Goal: Task Accomplishment & Management: Manage account settings

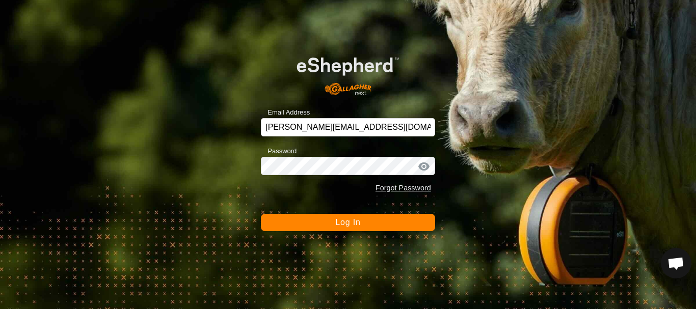
scroll to position [2130, 0]
click at [364, 219] on button "Log In" at bounding box center [348, 222] width 174 height 17
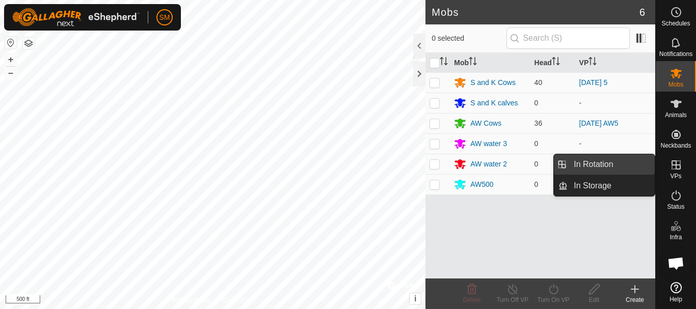
click at [605, 167] on link "In Rotation" at bounding box center [611, 164] width 87 height 20
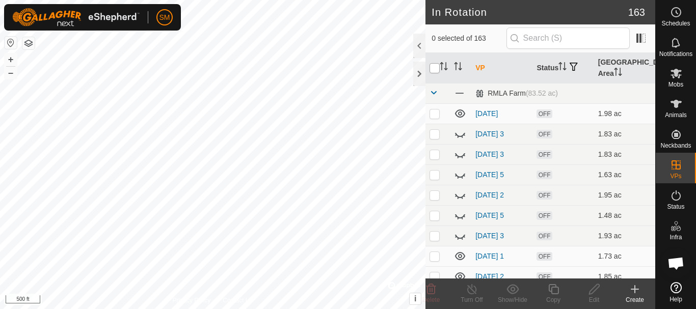
click at [435, 70] on input "checkbox" at bounding box center [435, 68] width 10 height 10
checkbox input "true"
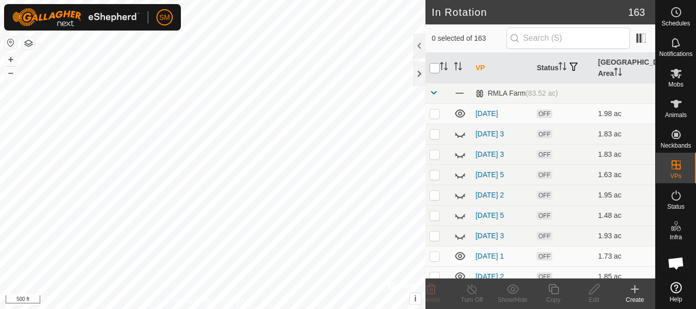
checkbox input "true"
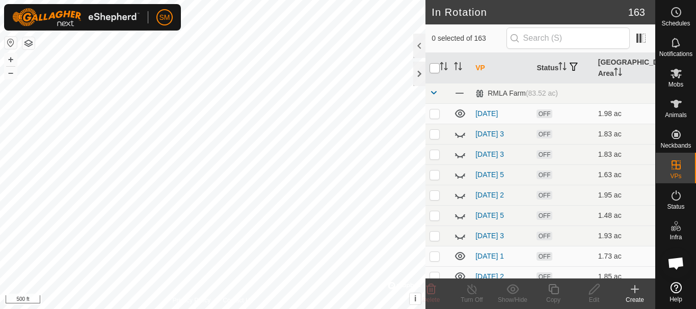
checkbox input "true"
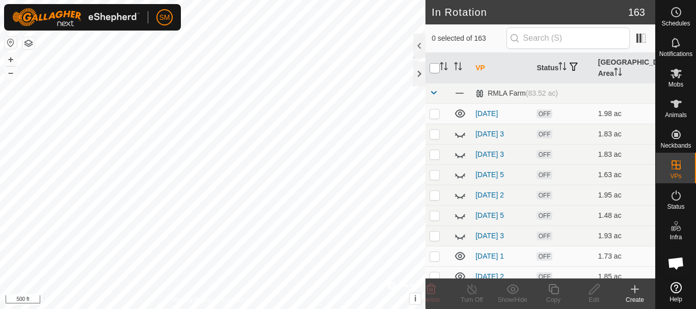
checkbox input "true"
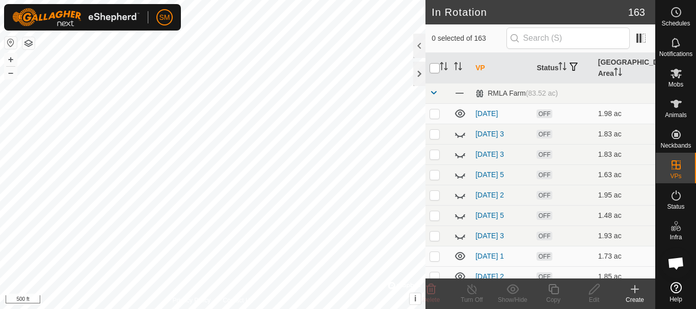
checkbox input "true"
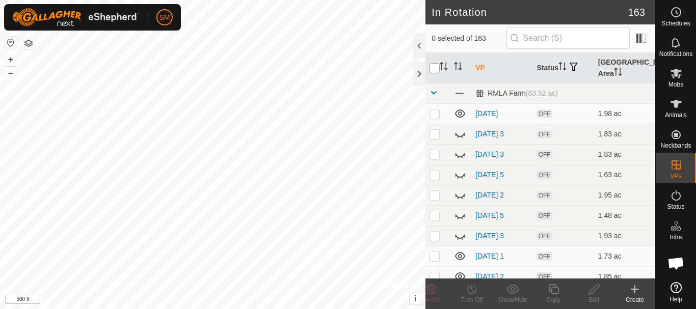
checkbox input "true"
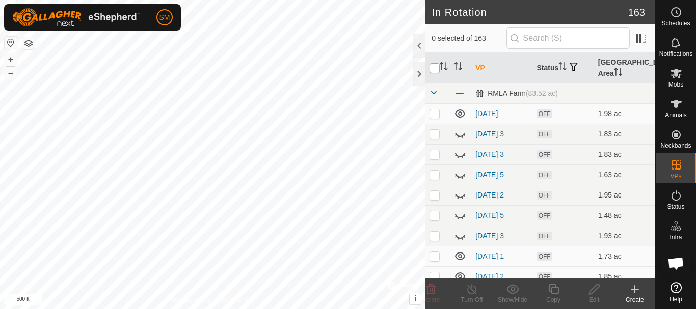
checkbox input "true"
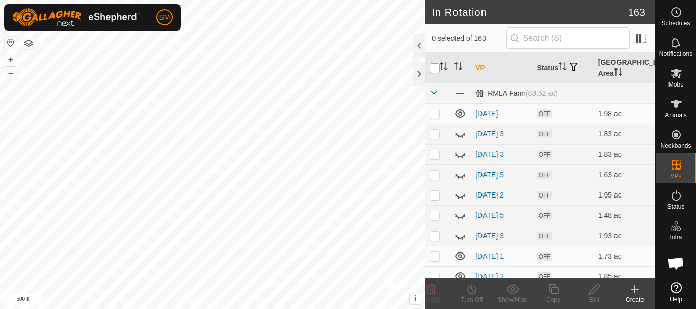
checkbox input "true"
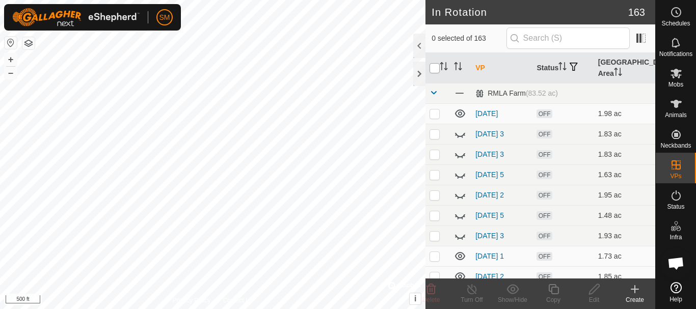
checkbox input "true"
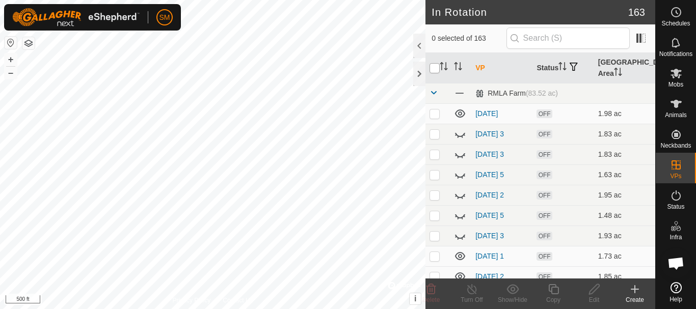
checkbox input "true"
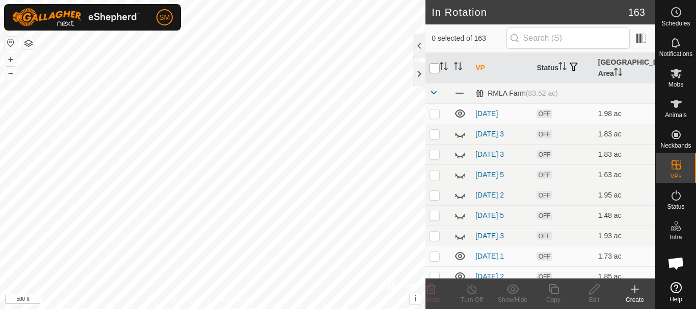
checkbox input "true"
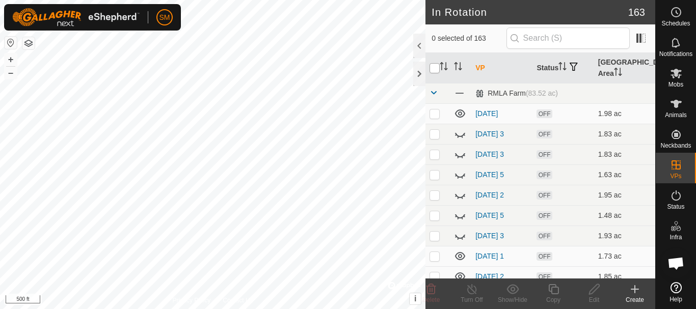
checkbox input "true"
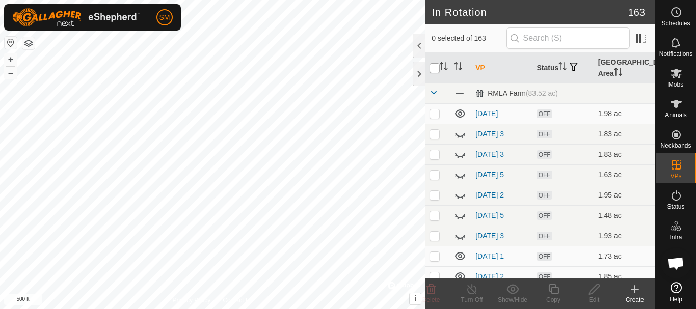
checkbox input "true"
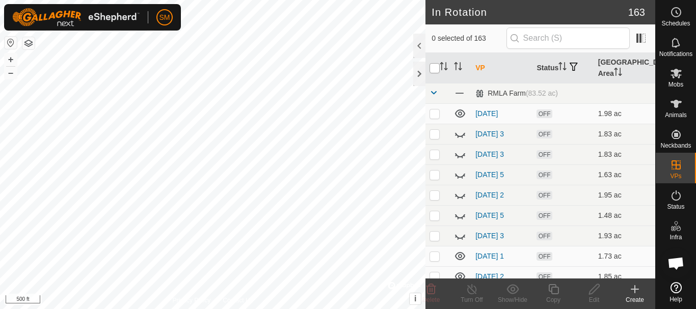
checkbox input "true"
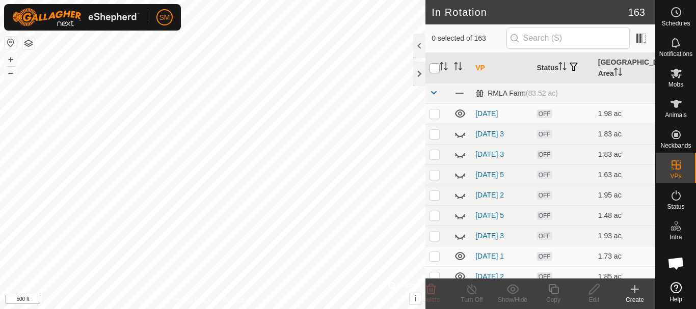
checkbox input "true"
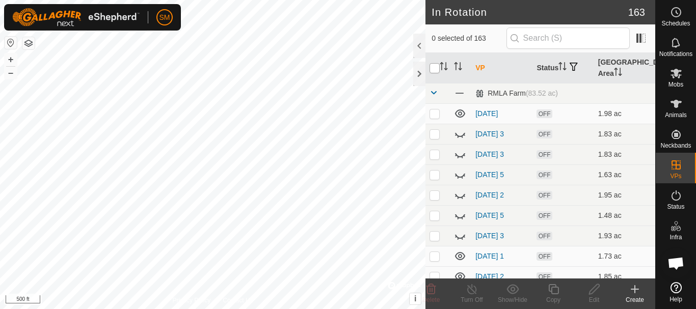
checkbox input "true"
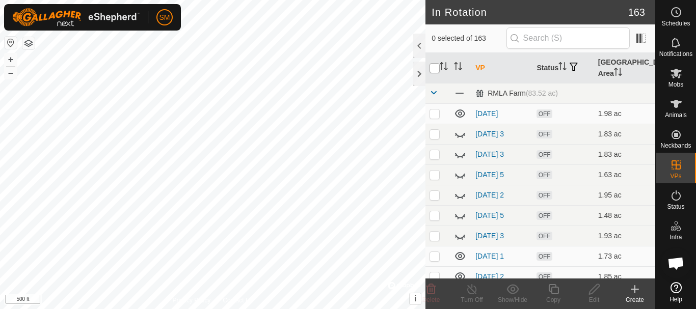
checkbox input "true"
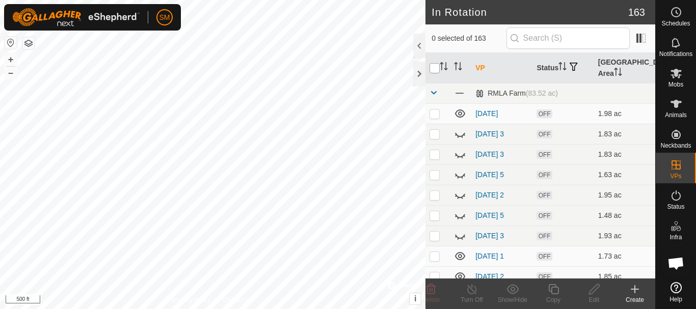
checkbox input "true"
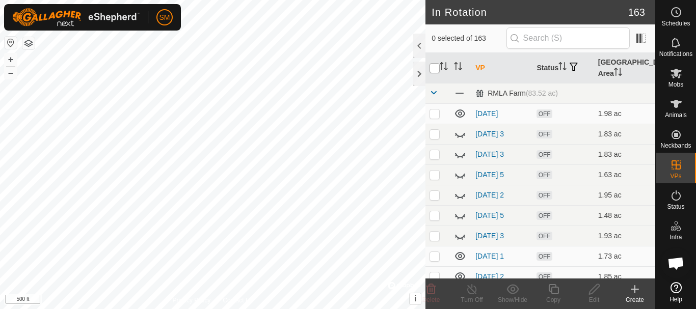
checkbox input "true"
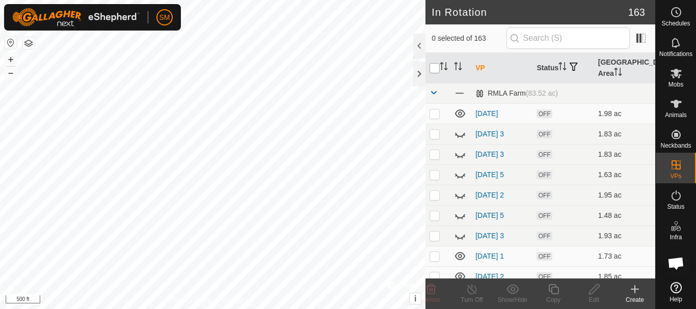
checkbox input "true"
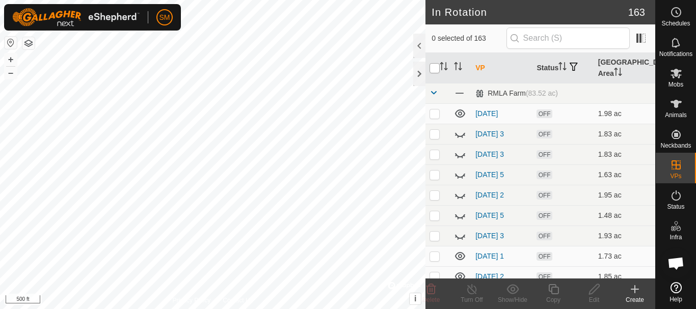
checkbox input "true"
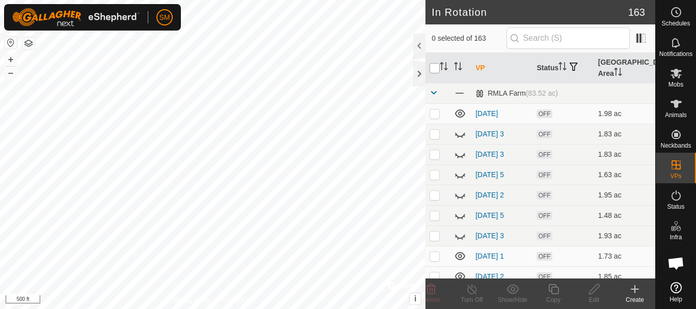
checkbox input "true"
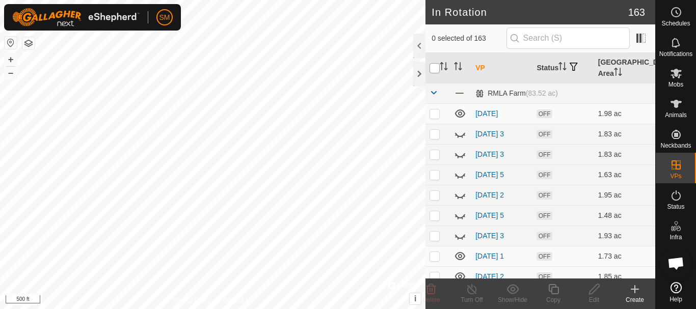
checkbox input "true"
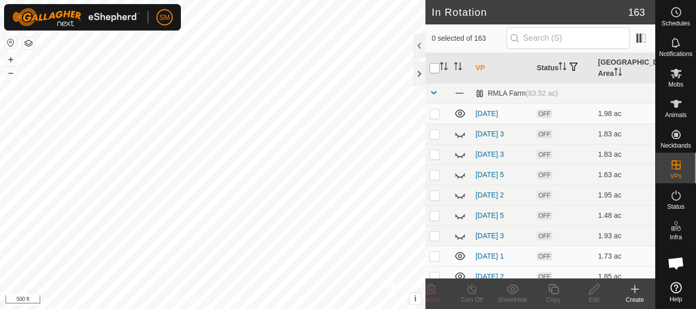
checkbox input "true"
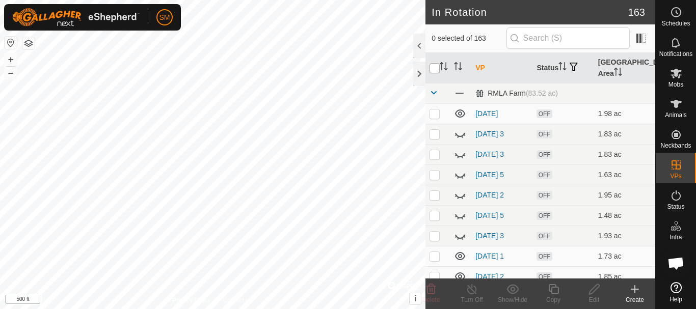
checkbox input "true"
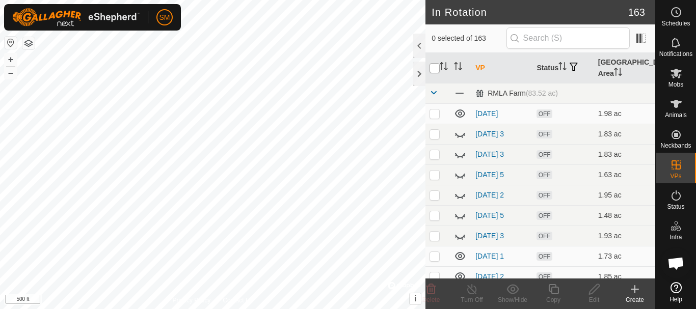
checkbox input "true"
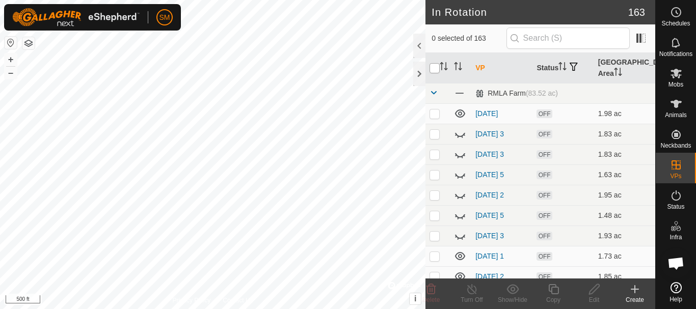
checkbox input "true"
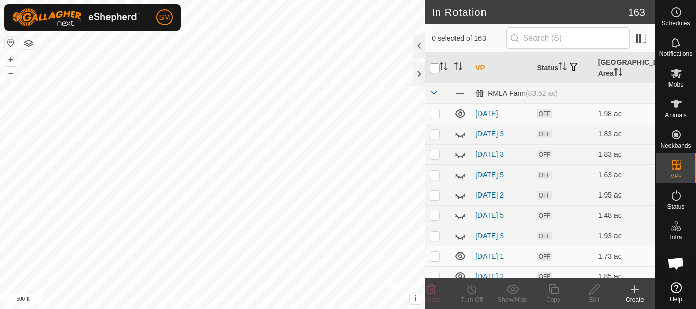
checkbox input "true"
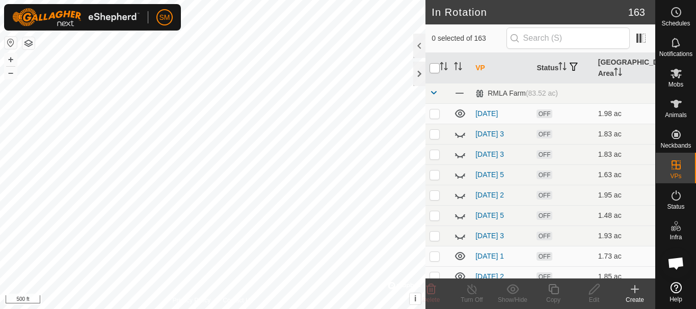
checkbox input "true"
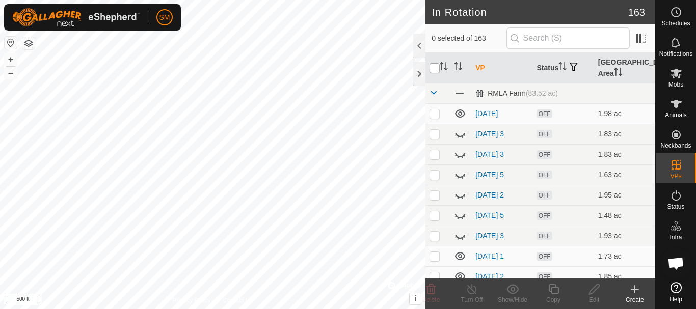
checkbox input "true"
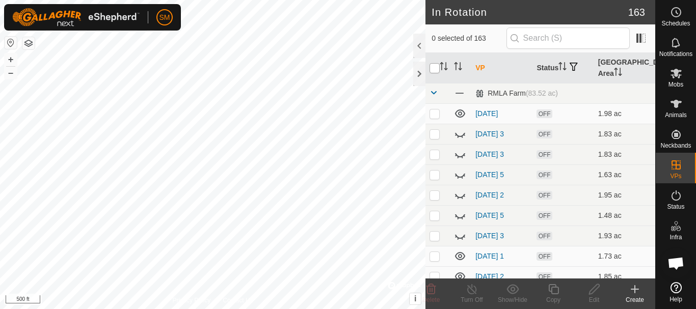
checkbox input "true"
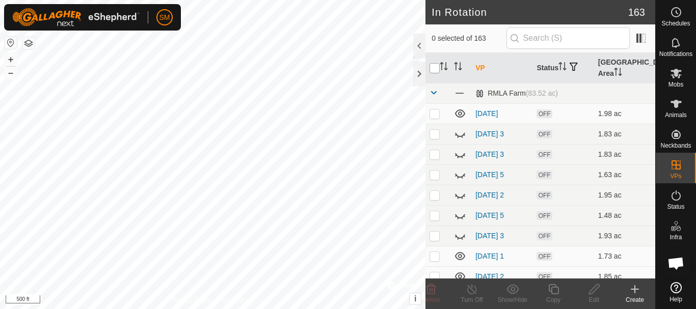
checkbox input "true"
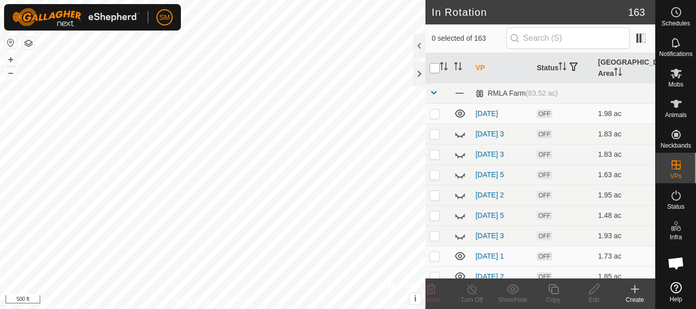
checkbox input "true"
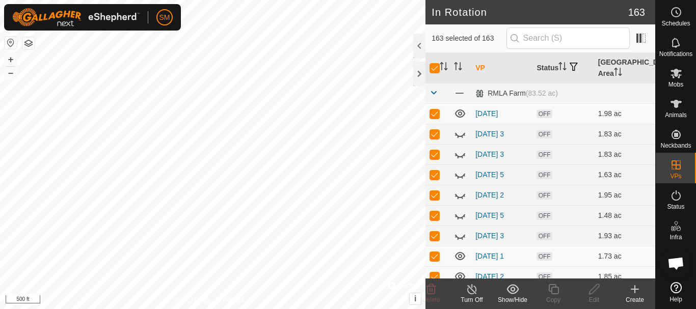
click at [509, 286] on icon at bounding box center [512, 289] width 13 height 12
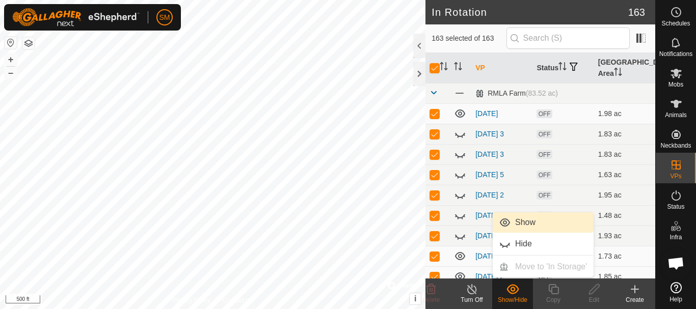
click at [526, 219] on link "Show" at bounding box center [543, 222] width 101 height 20
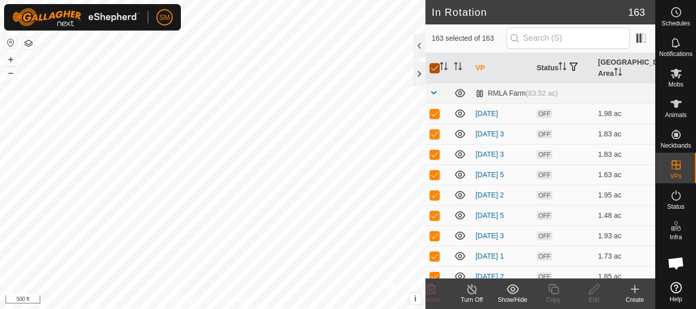
click at [434, 66] on input "checkbox" at bounding box center [435, 68] width 10 height 10
checkbox input "false"
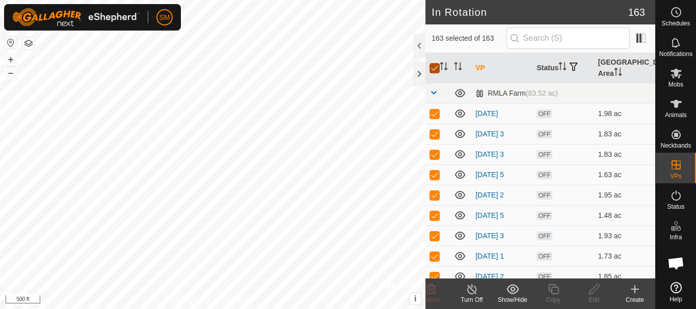
checkbox input "false"
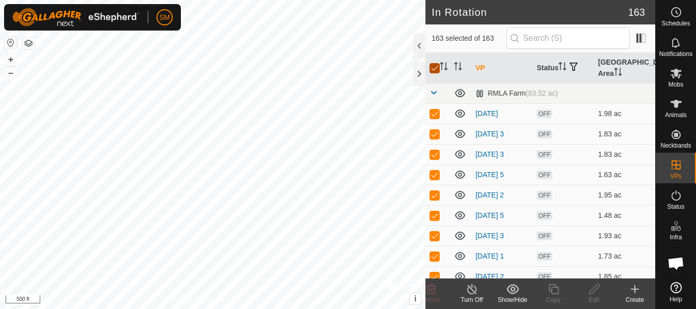
checkbox input "false"
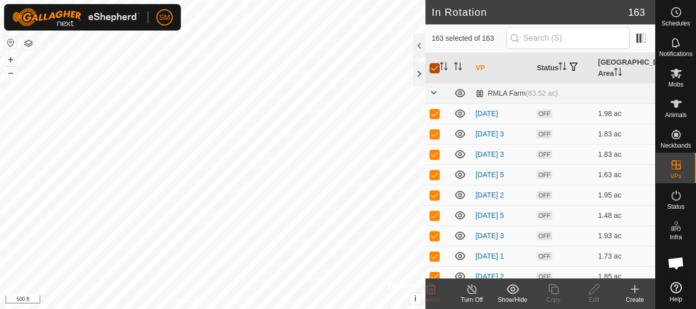
checkbox input "false"
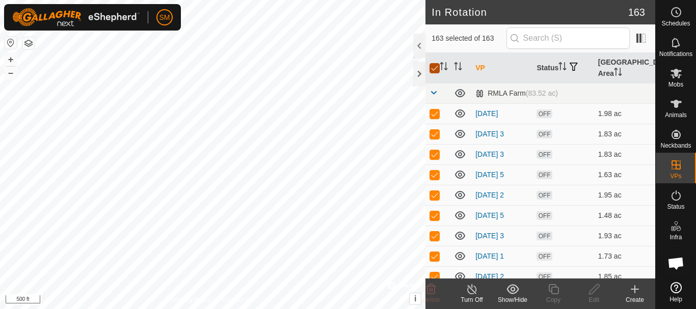
checkbox input "false"
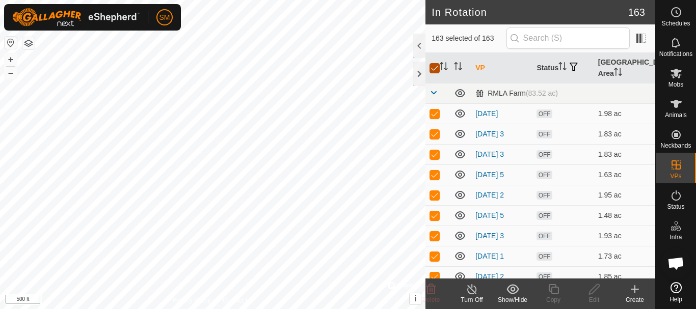
checkbox input "false"
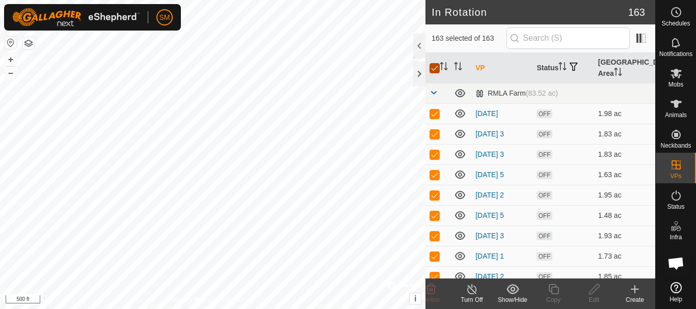
checkbox input "false"
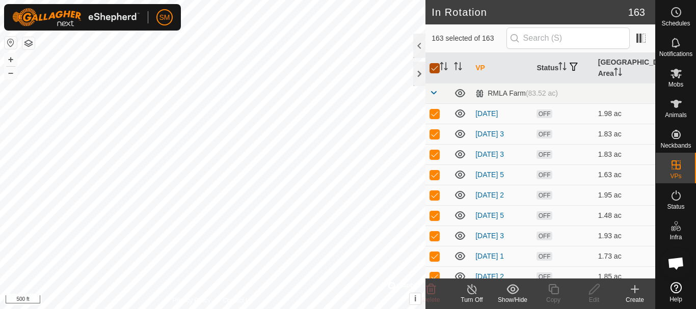
checkbox input "false"
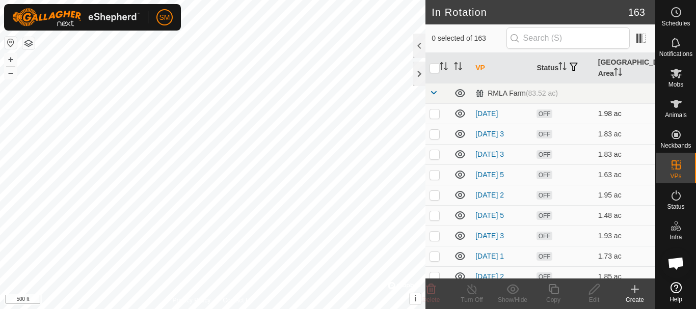
click at [433, 118] on td at bounding box center [437, 113] width 24 height 20
click at [436, 133] on p-checkbox at bounding box center [435, 134] width 10 height 8
click at [434, 157] on p-checkbox at bounding box center [435, 154] width 10 height 8
click at [434, 175] on p-checkbox at bounding box center [435, 175] width 10 height 8
click at [434, 204] on td at bounding box center [437, 195] width 24 height 20
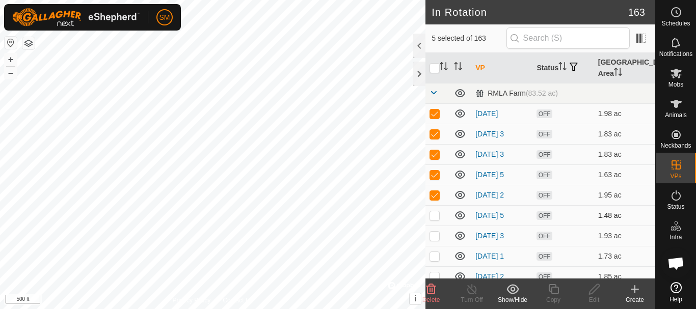
click at [435, 217] on p-checkbox at bounding box center [435, 215] width 10 height 8
click at [435, 238] on p-checkbox at bounding box center [435, 236] width 10 height 8
click at [431, 294] on icon at bounding box center [431, 289] width 10 height 10
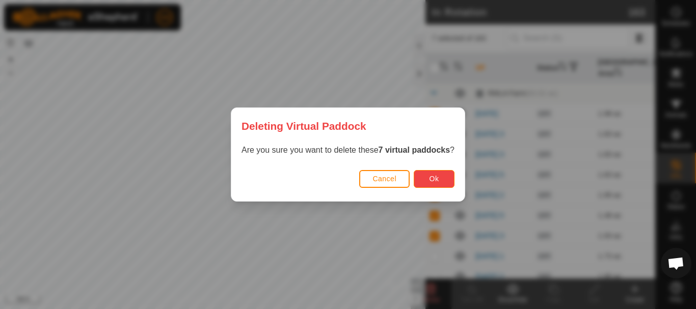
click at [425, 172] on button "Ok" at bounding box center [434, 179] width 41 height 18
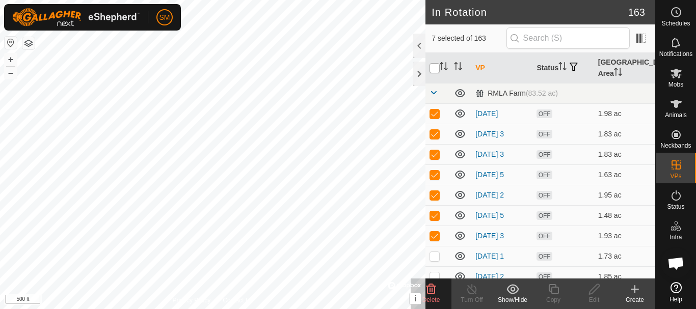
click at [435, 70] on input "checkbox" at bounding box center [435, 68] width 10 height 10
click at [432, 69] on input "checkbox" at bounding box center [435, 68] width 10 height 10
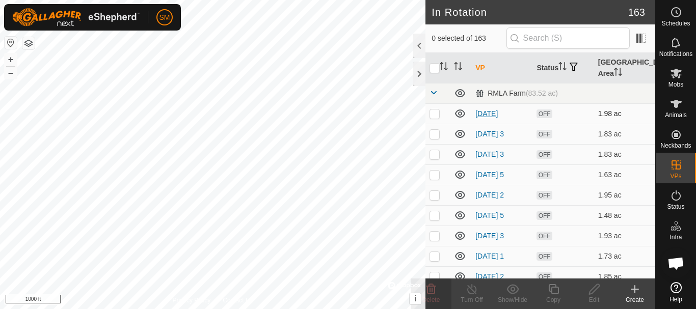
click at [493, 114] on link "[DATE]" at bounding box center [486, 114] width 22 height 8
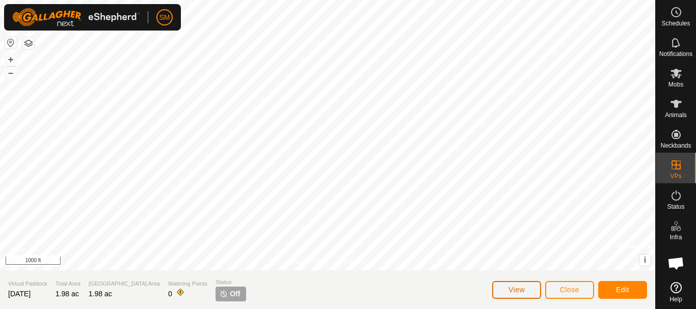
click at [506, 293] on button "View" at bounding box center [516, 290] width 49 height 18
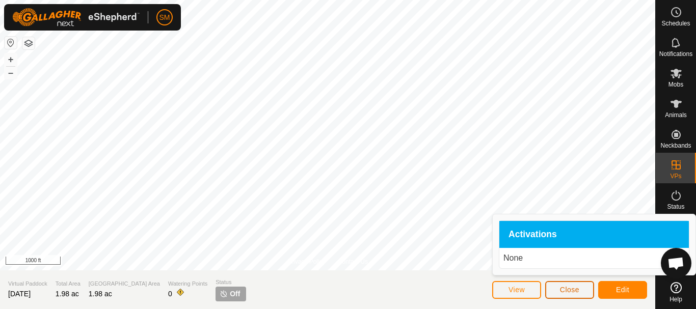
click at [578, 291] on span "Close" at bounding box center [569, 290] width 19 height 8
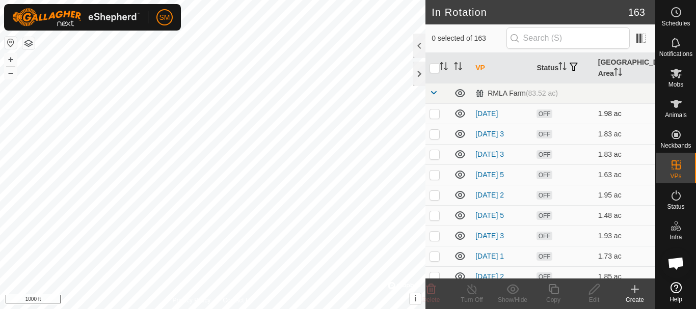
click at [435, 114] on p-checkbox at bounding box center [435, 114] width 10 height 8
click at [671, 74] on icon at bounding box center [676, 73] width 12 height 12
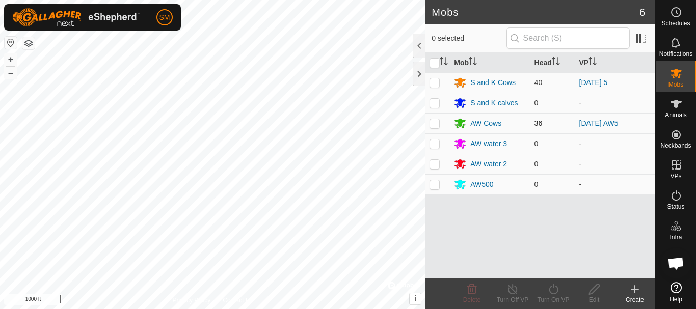
click at [434, 126] on p-checkbox at bounding box center [435, 123] width 10 height 8
click at [435, 126] on p-checkbox at bounding box center [435, 123] width 10 height 8
click at [475, 123] on div "AW Cows" at bounding box center [485, 123] width 31 height 11
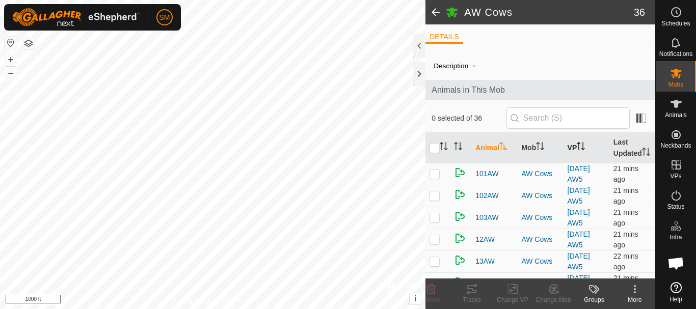
click at [580, 147] on th "VP" at bounding box center [587, 148] width 46 height 31
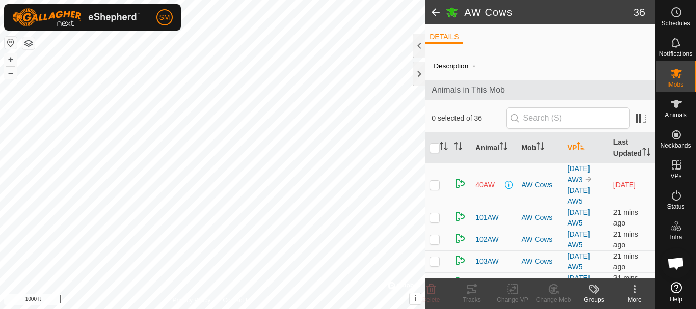
click at [435, 189] on p-checkbox at bounding box center [435, 185] width 10 height 8
click at [551, 290] on icon at bounding box center [553, 289] width 13 height 12
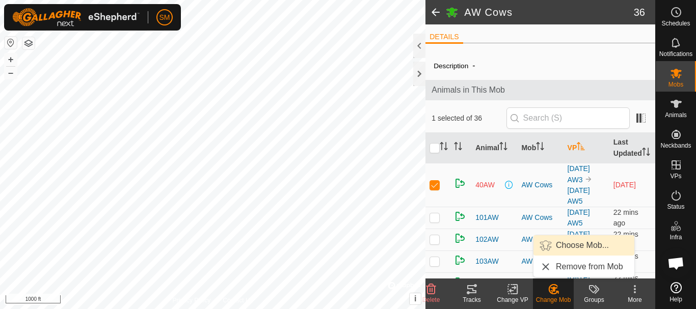
click at [576, 243] on link "Choose Mob..." at bounding box center [583, 245] width 101 height 20
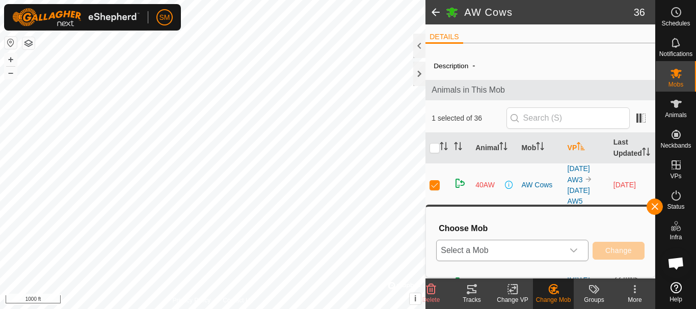
click at [575, 249] on icon "dropdown trigger" at bounding box center [574, 251] width 8 height 8
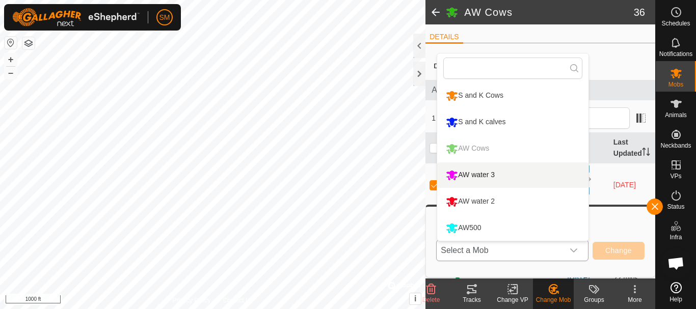
click at [479, 178] on li "AW water 3" at bounding box center [512, 175] width 151 height 25
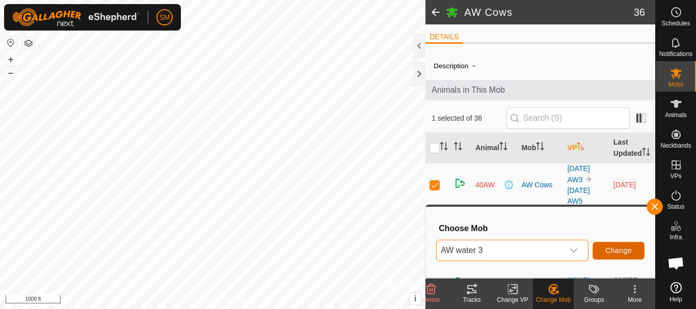
click at [619, 251] on span "Change" at bounding box center [618, 251] width 26 height 8
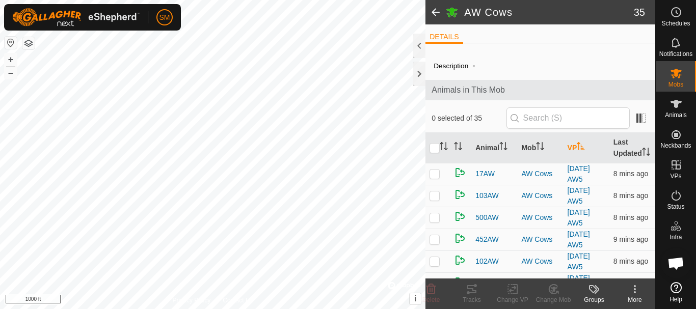
click at [435, 12] on span at bounding box center [435, 12] width 20 height 24
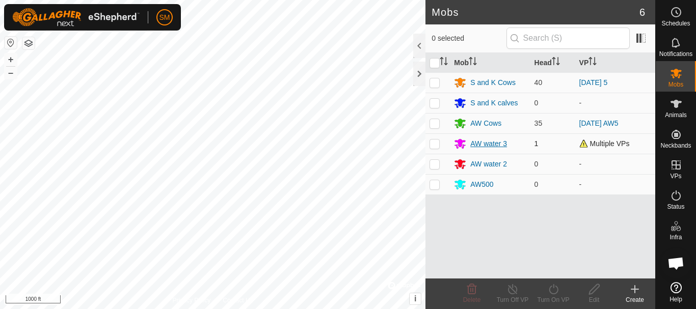
click at [477, 142] on div "AW water 3" at bounding box center [488, 144] width 37 height 11
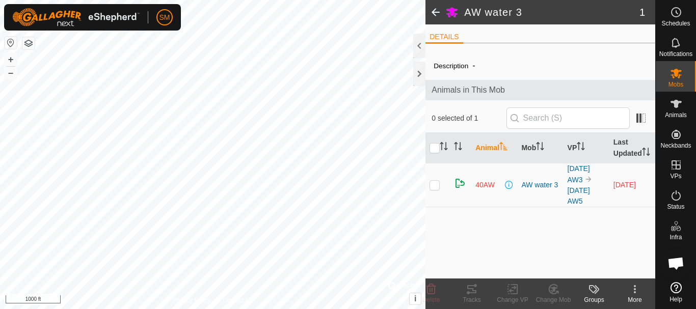
click at [634, 289] on icon at bounding box center [635, 289] width 2 height 2
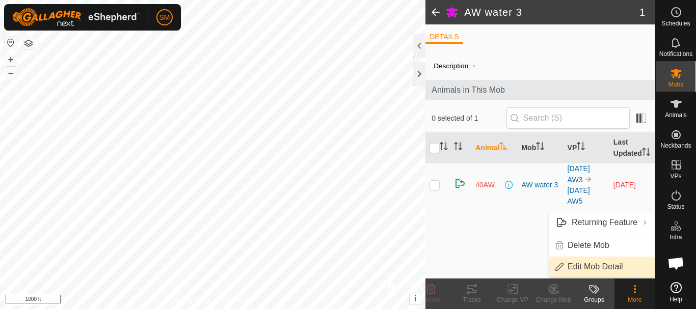
click at [612, 265] on link "Edit Mob Detail" at bounding box center [601, 267] width 105 height 20
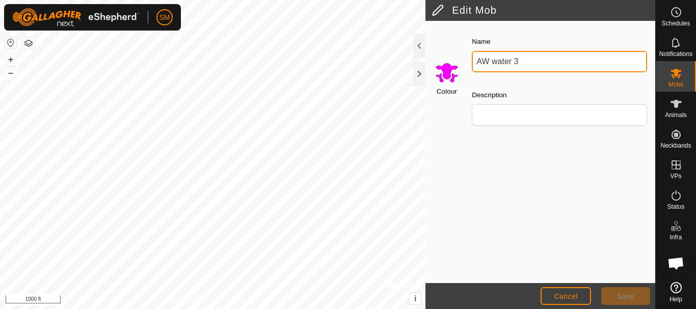
click at [532, 62] on input "AW water 3" at bounding box center [559, 61] width 175 height 21
click at [530, 62] on input "AW water 3" at bounding box center [559, 61] width 175 height 21
click at [527, 61] on input "AW water 3" at bounding box center [559, 61] width 175 height 21
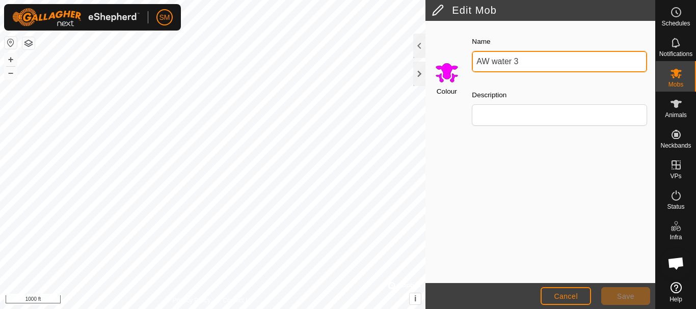
click at [527, 61] on input "AW water 3" at bounding box center [559, 61] width 175 height 21
click at [528, 61] on input "AW water 3" at bounding box center [559, 61] width 175 height 21
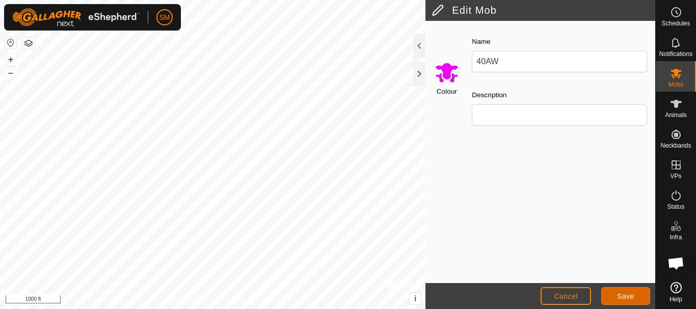
click at [619, 298] on span "Save" at bounding box center [625, 296] width 17 height 8
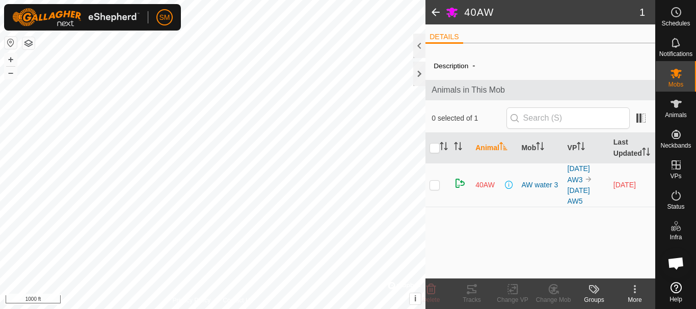
click at [435, 11] on span at bounding box center [435, 12] width 20 height 24
